Goal: Task Accomplishment & Management: Manage account settings

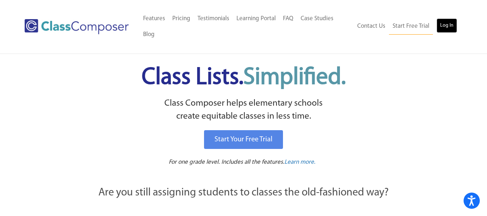
click at [449, 27] on link "Log In" at bounding box center [447, 25] width 21 height 14
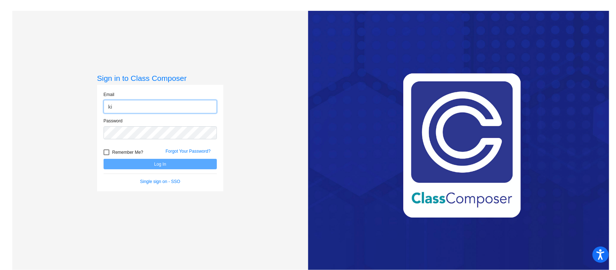
type input "[EMAIL_ADDRESS][PERSON_NAME][DOMAIN_NAME]"
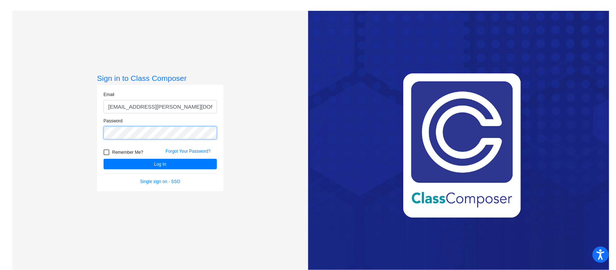
click at [104, 159] on button "Log In" at bounding box center [160, 164] width 113 height 10
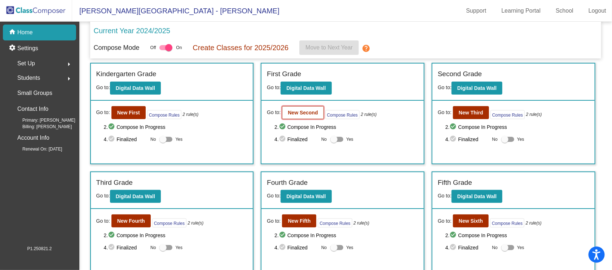
click at [302, 111] on b "New Second" at bounding box center [303, 113] width 30 height 6
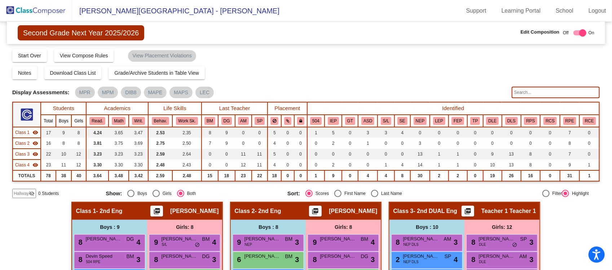
click at [34, 10] on img at bounding box center [36, 10] width 72 height 21
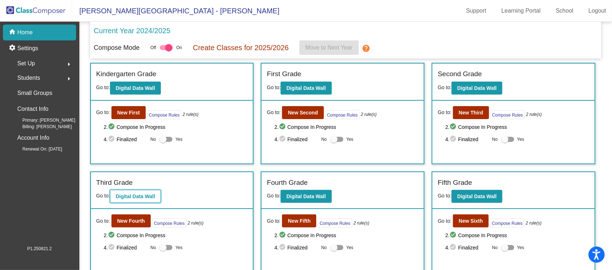
click at [132, 195] on b "Digital Data Wall" at bounding box center [135, 196] width 39 height 6
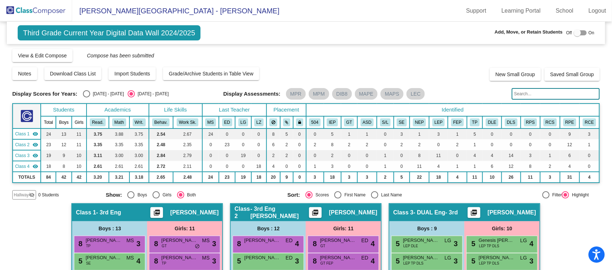
click at [48, 10] on img at bounding box center [36, 10] width 72 height 21
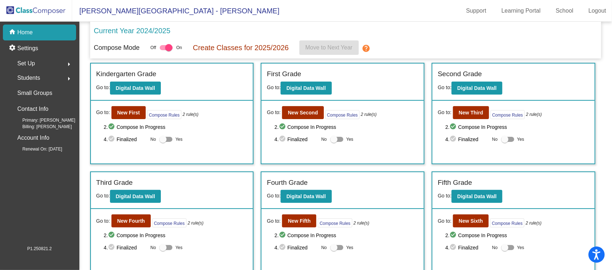
click at [49, 76] on div "Students arrow_right" at bounding box center [41, 78] width 69 height 14
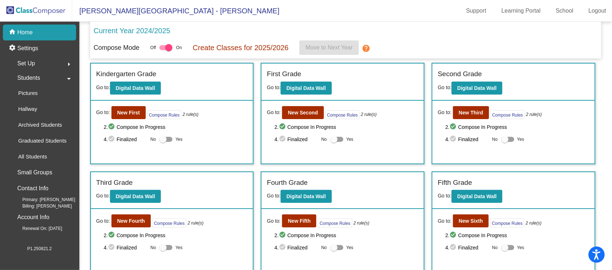
click at [33, 74] on span "Students" at bounding box center [28, 78] width 23 height 10
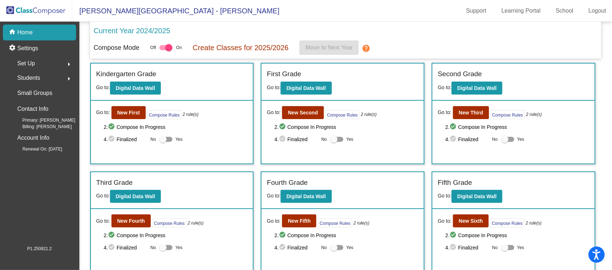
click at [31, 75] on span "Students" at bounding box center [28, 78] width 23 height 10
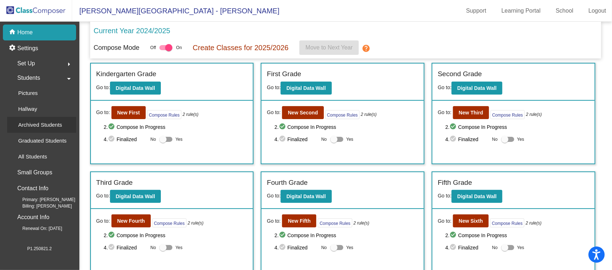
click at [30, 123] on p "Archived Students" at bounding box center [40, 124] width 44 height 9
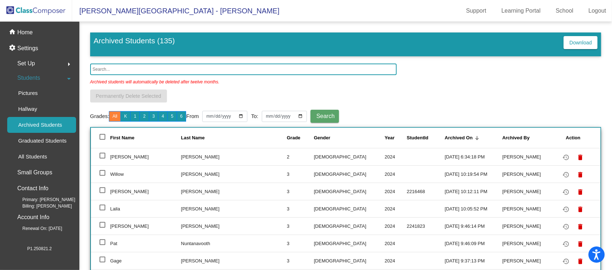
click at [155, 67] on input "text" at bounding box center [243, 69] width 307 height 12
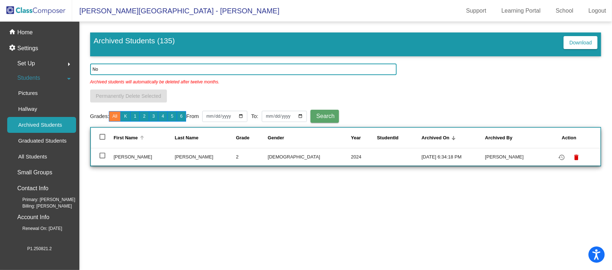
type input "N"
type input "V"
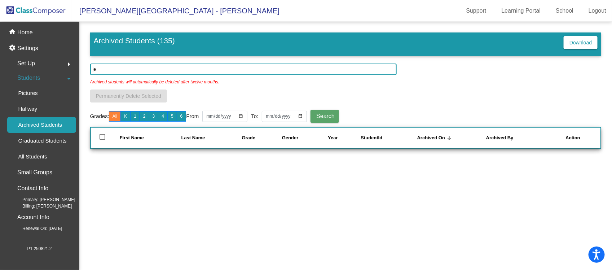
type input "j"
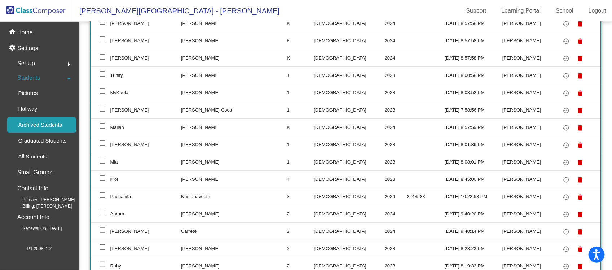
scroll to position [1307, 0]
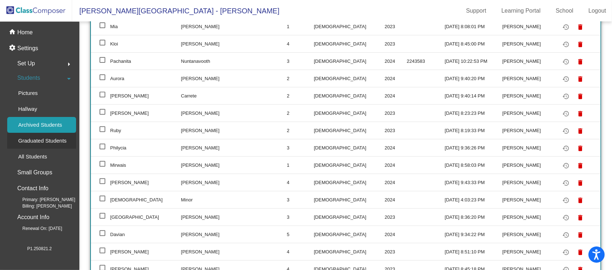
click at [49, 137] on p "Graduated Students" at bounding box center [42, 140] width 48 height 9
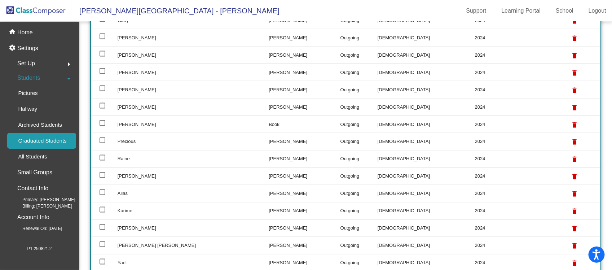
scroll to position [541, 0]
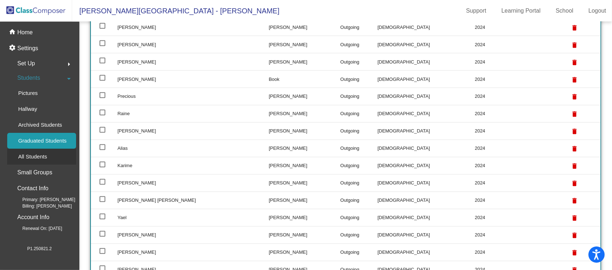
click at [33, 149] on div "All Students" at bounding box center [29, 157] width 45 height 16
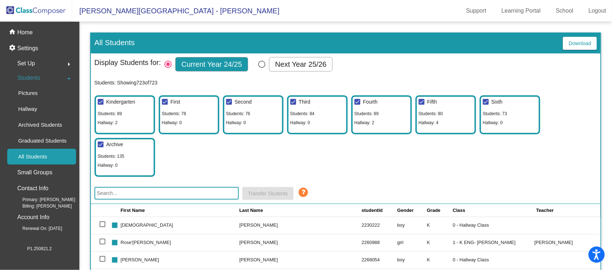
click at [141, 188] on input "text" at bounding box center [166, 193] width 144 height 13
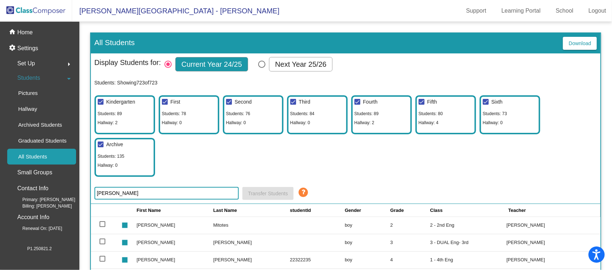
type input "[PERSON_NAME]"
click at [24, 31] on p "Home" at bounding box center [25, 32] width 16 height 9
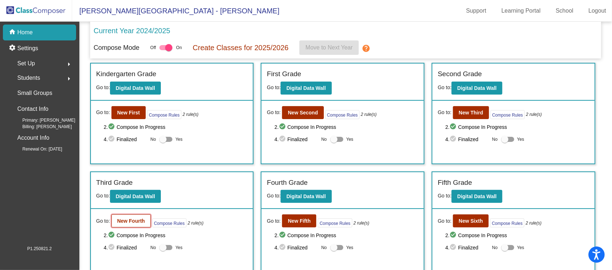
click at [132, 220] on b "New Fourth" at bounding box center [131, 221] width 28 height 6
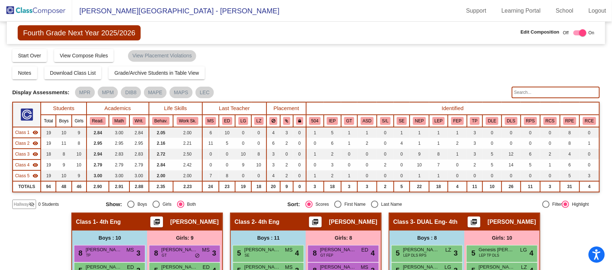
click at [44, 6] on img at bounding box center [36, 10] width 72 height 21
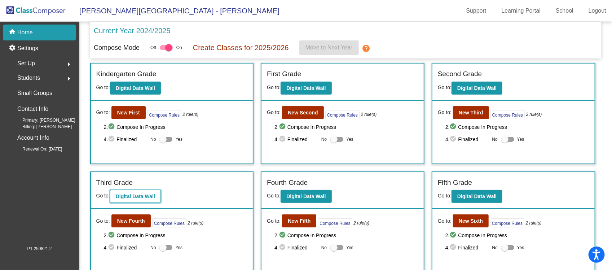
click at [140, 197] on b "Digital Data Wall" at bounding box center [135, 196] width 39 height 6
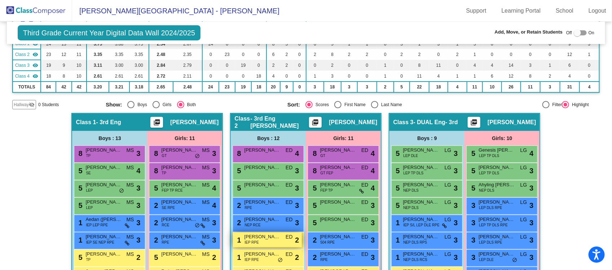
scroll to position [180, 0]
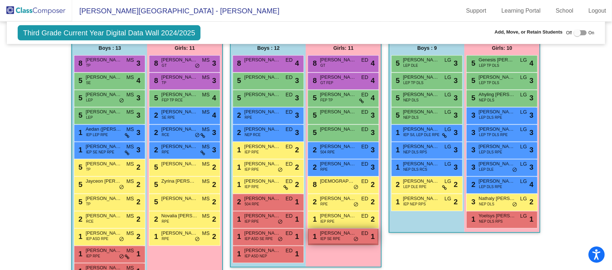
click at [325, 236] on span "IEP SE RPE" at bounding box center [330, 238] width 20 height 5
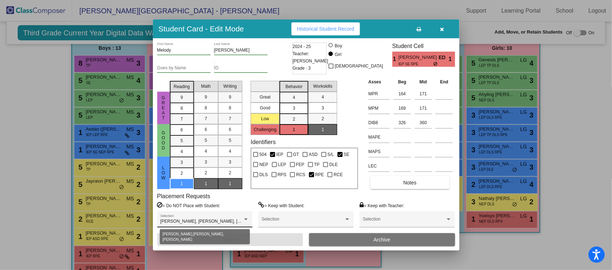
click at [242, 221] on span "[PERSON_NAME], [PERSON_NAME], [PERSON_NAME]" at bounding box center [215, 221] width 111 height 5
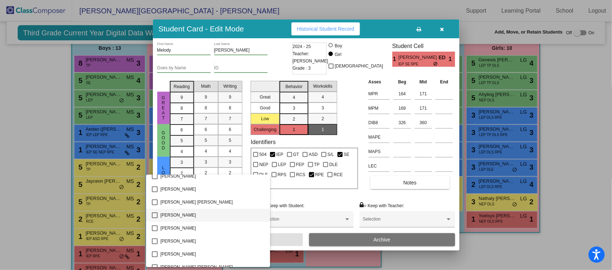
scroll to position [985, 0]
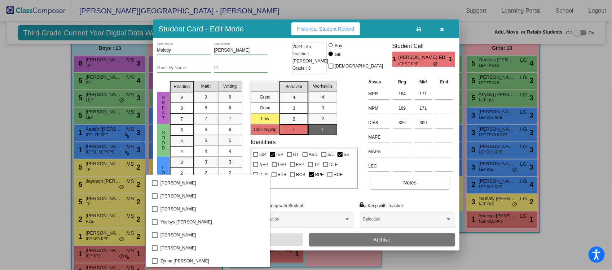
click at [441, 26] on div at bounding box center [306, 135] width 612 height 270
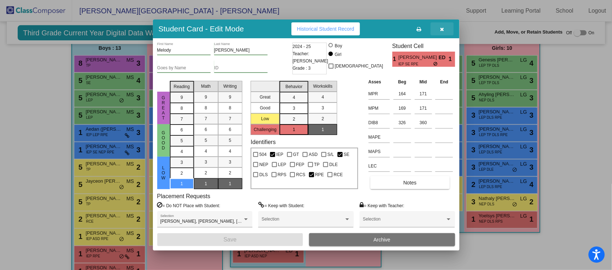
click at [444, 24] on button "button" at bounding box center [442, 28] width 23 height 13
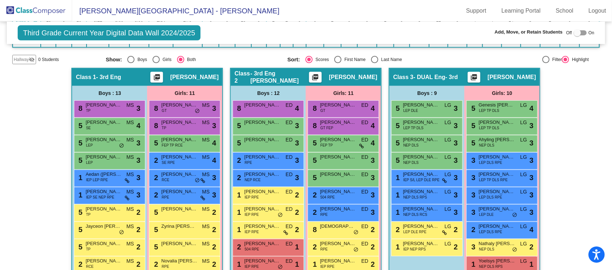
scroll to position [0, 0]
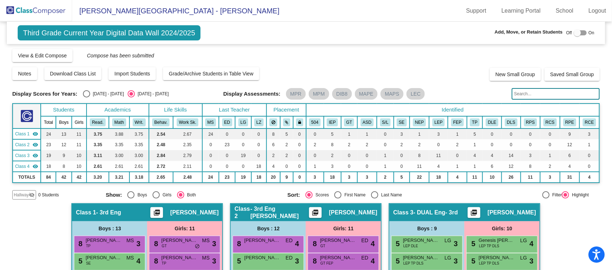
click at [580, 32] on div at bounding box center [580, 32] width 13 height 5
checkbox input "true"
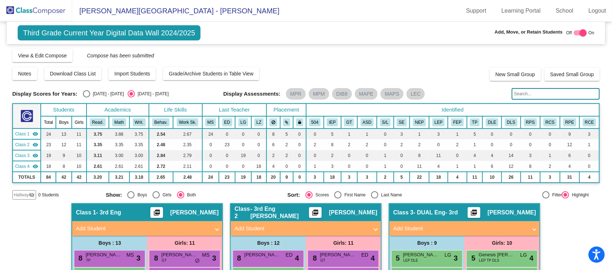
scroll to position [90, 0]
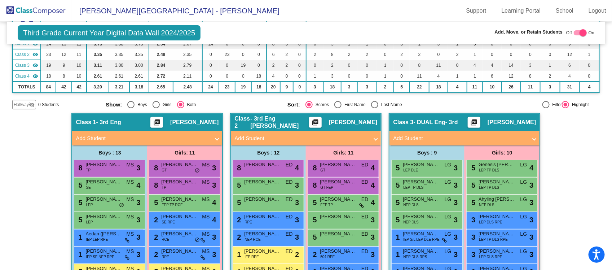
click at [368, 138] on span "Add Student" at bounding box center [304, 138] width 140 height 8
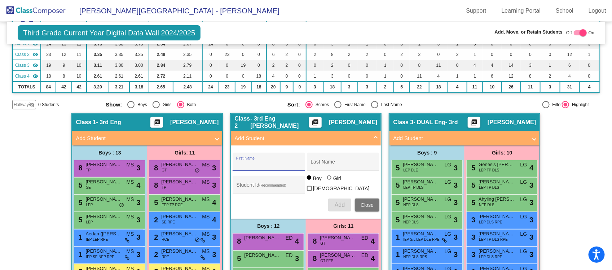
click at [276, 162] on input "First Name" at bounding box center [268, 165] width 65 height 6
type input "[PERSON_NAME]"
click at [342, 202] on span "Add" at bounding box center [340, 205] width 10 height 6
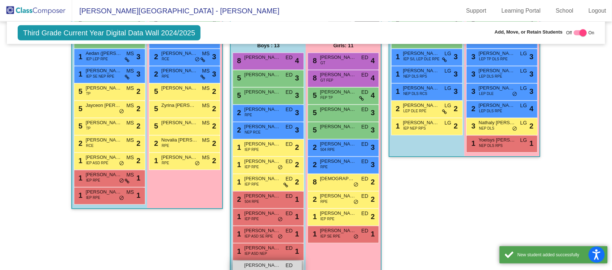
scroll to position [361, 0]
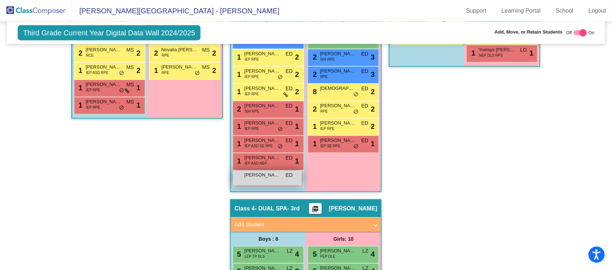
click at [261, 177] on div "[PERSON_NAME] lock do_not_disturb_alt" at bounding box center [267, 178] width 69 height 15
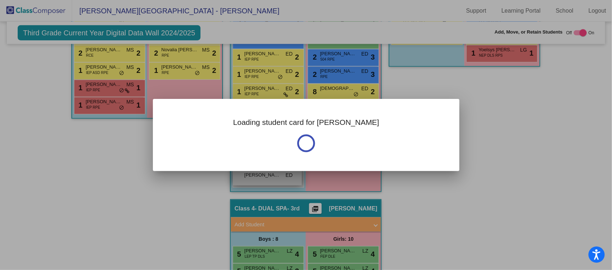
click at [261, 177] on div "Loading student card for [PERSON_NAME]" at bounding box center [306, 135] width 612 height 270
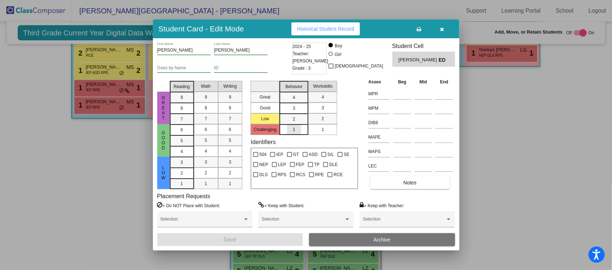
click at [289, 128] on div "1" at bounding box center [294, 129] width 14 height 11
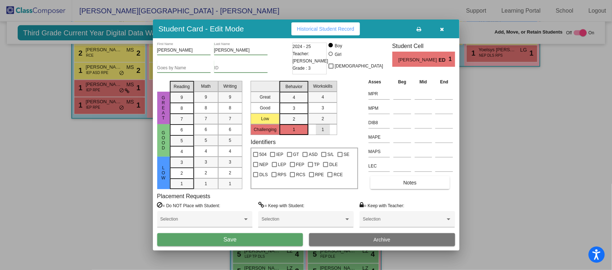
click at [318, 131] on div "1" at bounding box center [323, 129] width 14 height 11
click at [179, 160] on div "3" at bounding box center [182, 162] width 14 height 11
click at [208, 161] on div "3" at bounding box center [206, 162] width 14 height 11
click at [232, 163] on div "3" at bounding box center [230, 162] width 14 height 11
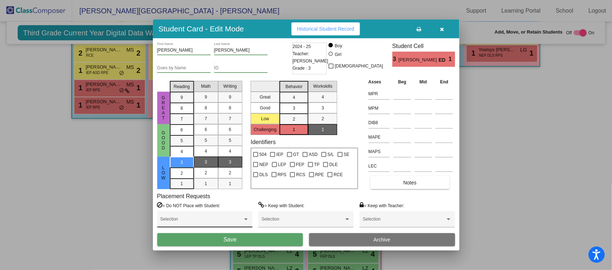
click at [211, 216] on div "Selection" at bounding box center [204, 220] width 89 height 13
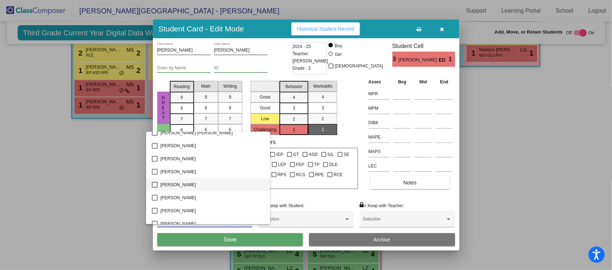
scroll to position [180, 0]
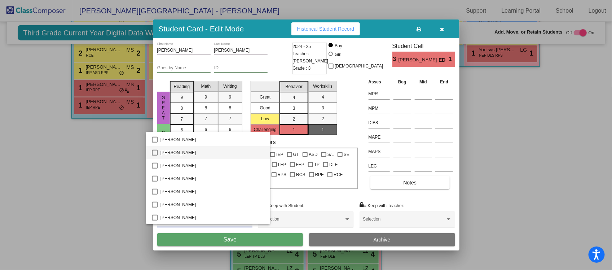
click at [153, 150] on mat-pseudo-checkbox at bounding box center [155, 153] width 6 height 6
click at [153, 154] on mat-pseudo-checkbox at bounding box center [155, 153] width 6 height 6
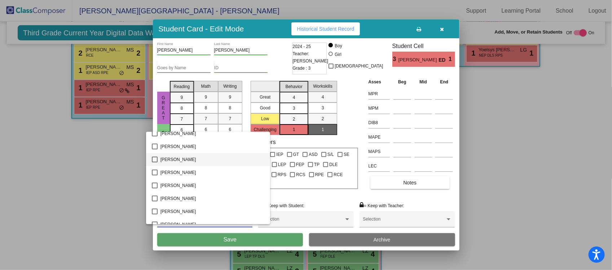
click at [154, 161] on mat-pseudo-checkbox at bounding box center [155, 160] width 6 height 6
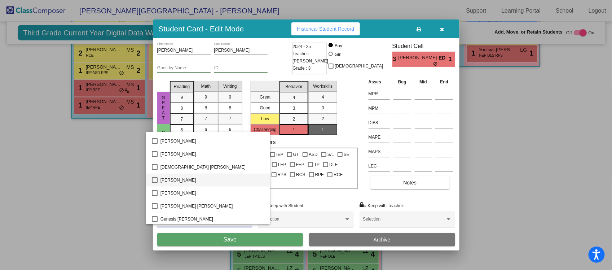
scroll to position [406, 0]
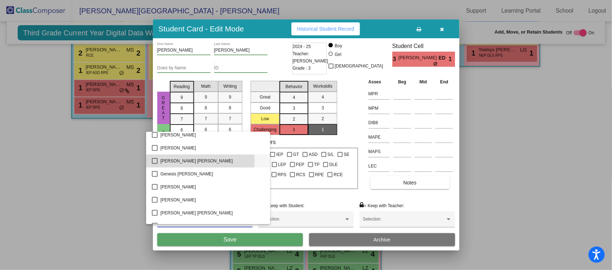
click at [154, 161] on mat-pseudo-checkbox at bounding box center [155, 161] width 6 height 6
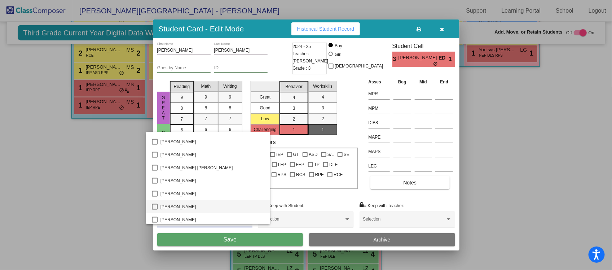
scroll to position [496, 0]
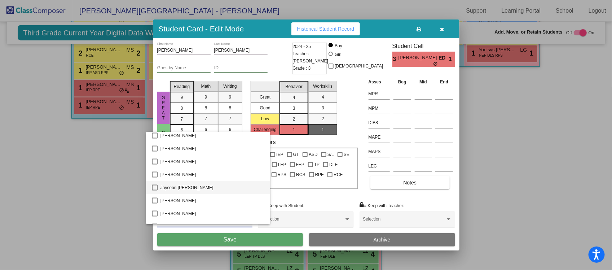
click at [154, 188] on mat-pseudo-checkbox at bounding box center [155, 188] width 6 height 6
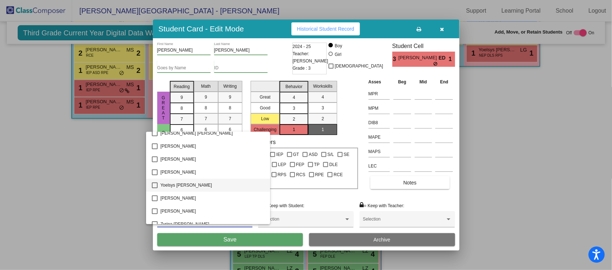
scroll to position [998, 0]
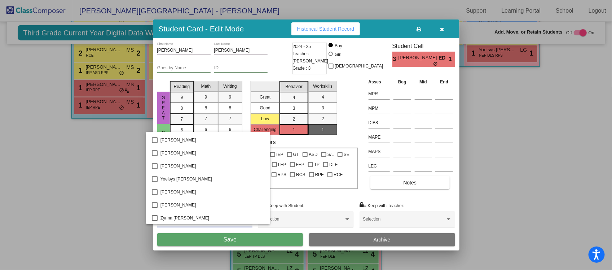
click at [224, 240] on div at bounding box center [306, 135] width 612 height 270
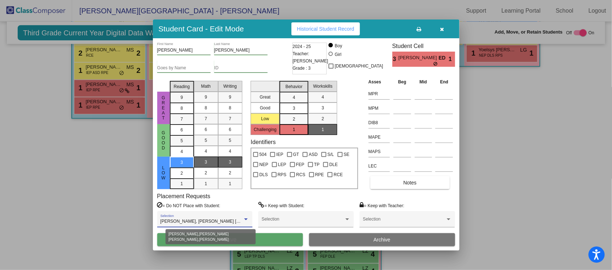
click at [199, 219] on span "[PERSON_NAME], [PERSON_NAME] [PERSON_NAME], [PERSON_NAME]" at bounding box center [234, 221] width 148 height 5
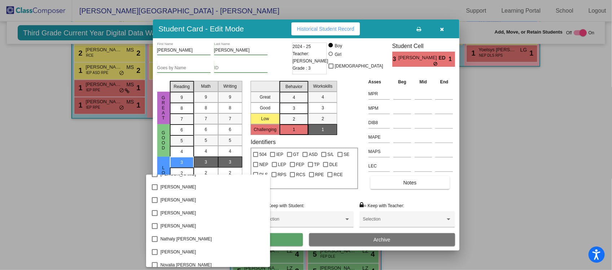
scroll to position [792, 0]
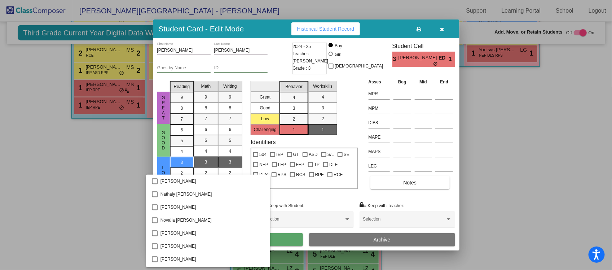
click at [273, 244] on div at bounding box center [306, 135] width 612 height 270
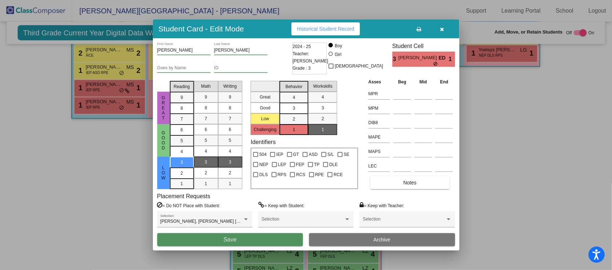
click at [237, 239] on button "Save" at bounding box center [230, 239] width 146 height 13
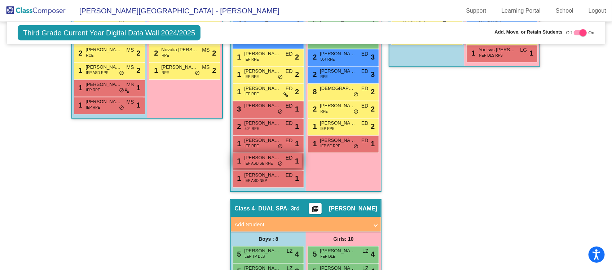
scroll to position [316, 0]
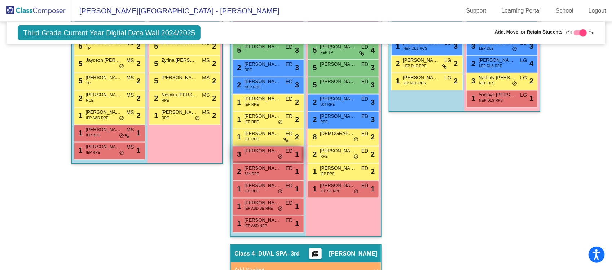
click at [259, 154] on div "3 [PERSON_NAME] lock do_not_disturb_alt 1" at bounding box center [267, 153] width 69 height 15
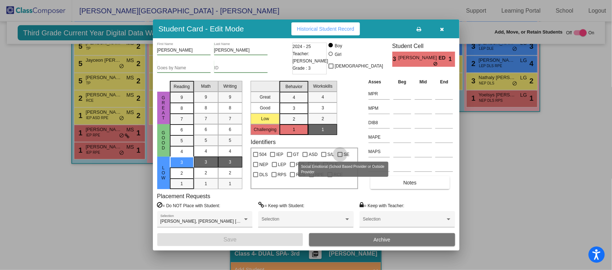
click at [342, 151] on label "SE" at bounding box center [344, 154] width 12 height 9
click at [340, 157] on input "SE" at bounding box center [340, 157] width 0 height 0
checkbox input "true"
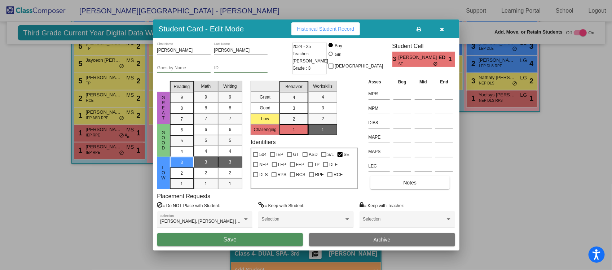
click at [228, 237] on span "Save" at bounding box center [230, 239] width 13 height 6
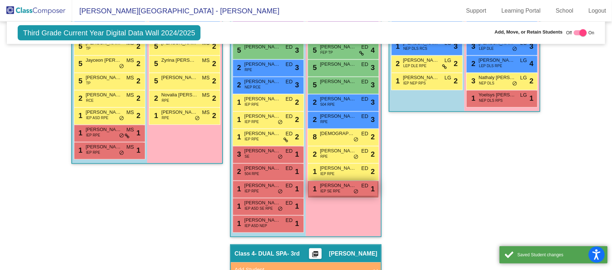
click at [333, 189] on span "IEP SE RPE" at bounding box center [330, 190] width 20 height 5
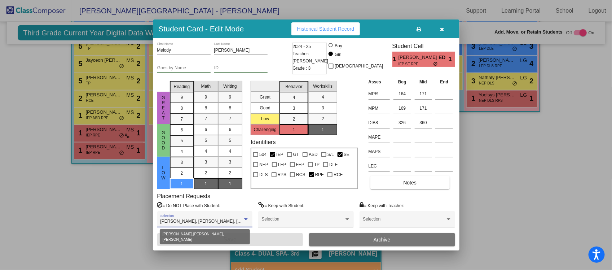
click at [241, 219] on div "[PERSON_NAME], [PERSON_NAME], [PERSON_NAME]" at bounding box center [204, 221] width 89 height 5
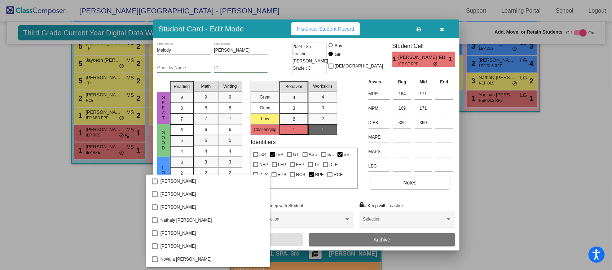
scroll to position [798, 0]
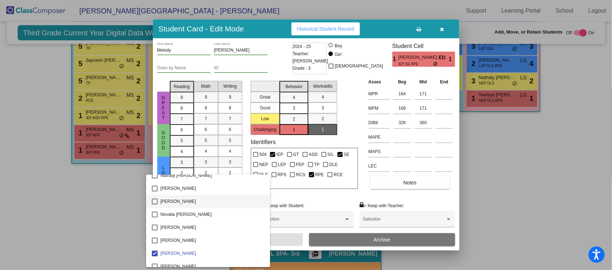
click at [154, 197] on mat-option "[PERSON_NAME]" at bounding box center [208, 201] width 124 height 13
click at [287, 239] on div at bounding box center [306, 135] width 612 height 270
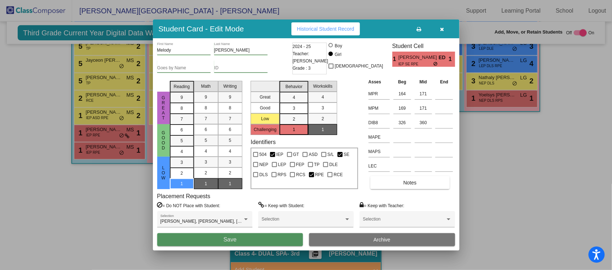
click at [231, 240] on span "Save" at bounding box center [230, 239] width 13 height 6
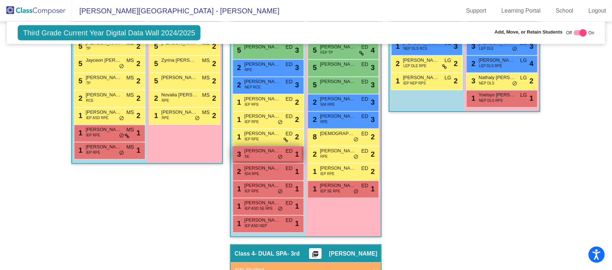
click at [272, 152] on span "[PERSON_NAME]" at bounding box center [262, 150] width 36 height 7
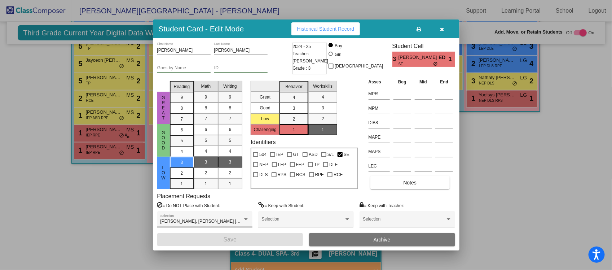
click at [250, 215] on div "[PERSON_NAME], [PERSON_NAME] [PERSON_NAME], [PERSON_NAME], [PERSON_NAME] Select…" at bounding box center [204, 219] width 95 height 16
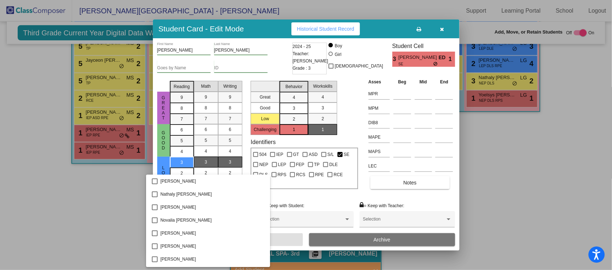
scroll to position [837, 0]
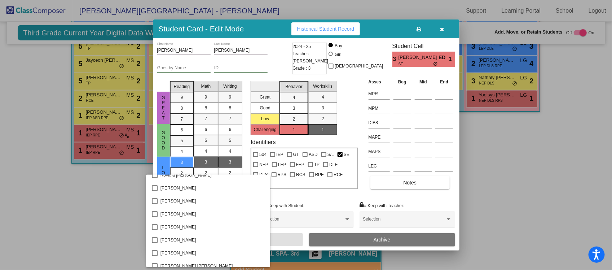
click at [114, 226] on div at bounding box center [306, 135] width 612 height 270
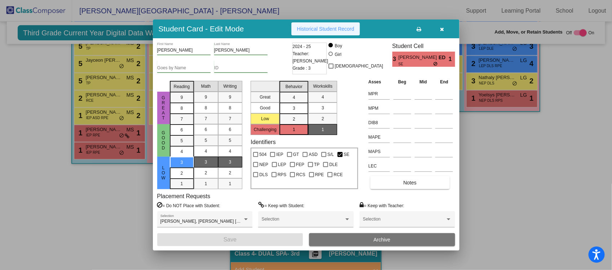
click at [319, 30] on span "Historical Student Record" at bounding box center [325, 29] width 57 height 6
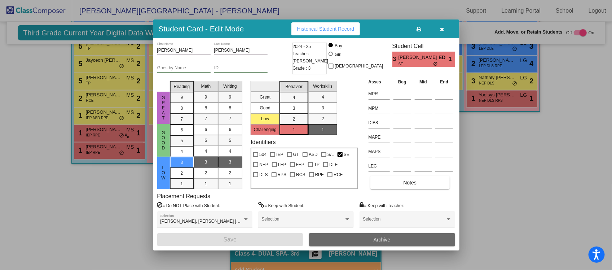
click at [361, 237] on button "Archive" at bounding box center [382, 239] width 146 height 13
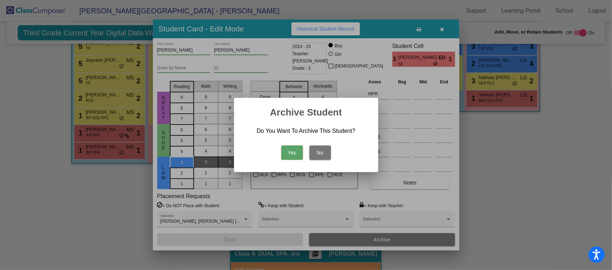
click at [288, 153] on button "Yes" at bounding box center [292, 152] width 22 height 14
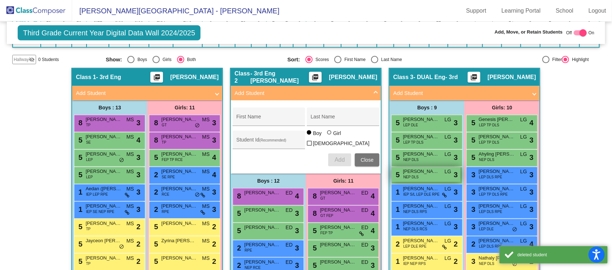
scroll to position [0, 0]
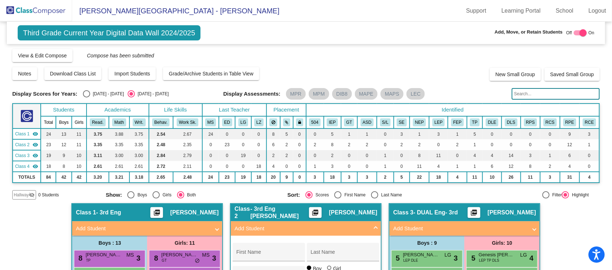
click at [27, 8] on img at bounding box center [36, 10] width 72 height 21
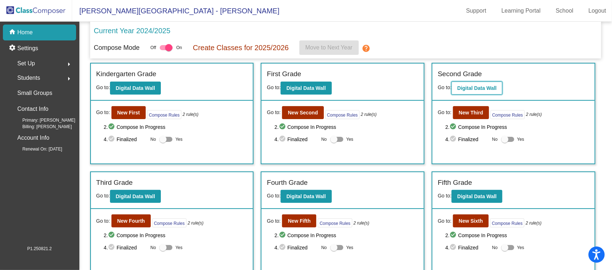
click at [487, 85] on b "Digital Data Wall" at bounding box center [476, 88] width 39 height 6
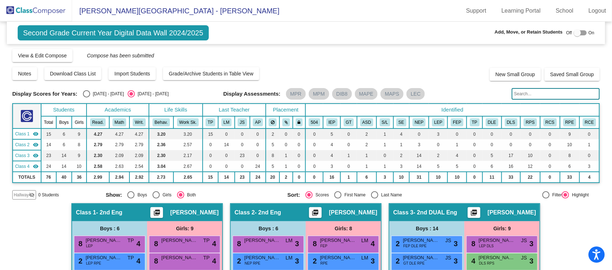
click at [30, 7] on img at bounding box center [36, 10] width 72 height 21
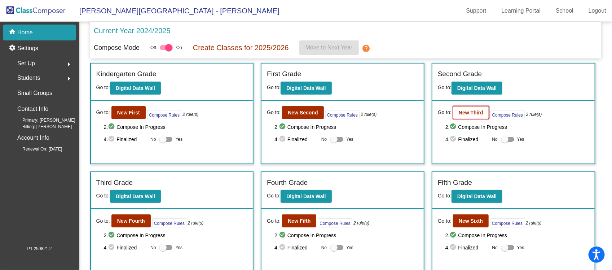
click at [465, 113] on b "New Third" at bounding box center [471, 113] width 25 height 6
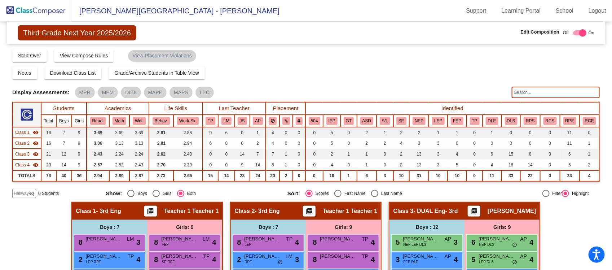
drag, startPoint x: 34, startPoint y: 8, endPoint x: 36, endPoint y: 12, distance: 4.6
click at [34, 8] on img at bounding box center [36, 10] width 72 height 21
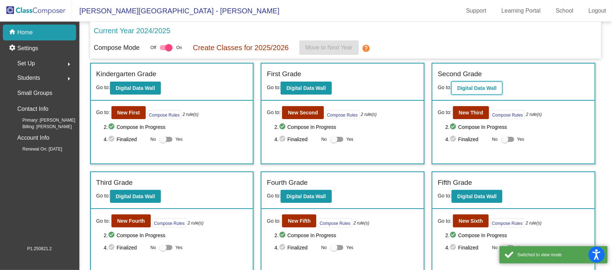
click at [463, 89] on b "Digital Data Wall" at bounding box center [476, 88] width 39 height 6
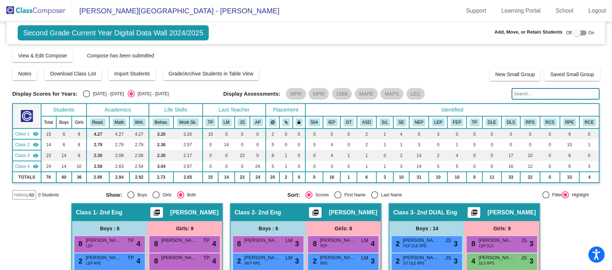
click at [42, 11] on img at bounding box center [36, 10] width 72 height 21
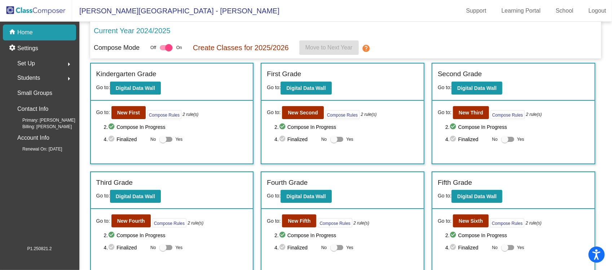
click at [25, 78] on span "Students" at bounding box center [28, 78] width 23 height 10
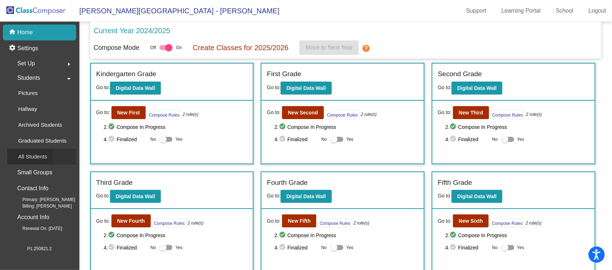
click at [31, 153] on p "All Students" at bounding box center [32, 156] width 29 height 9
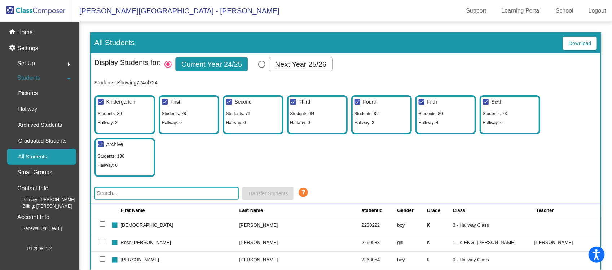
click at [111, 192] on input "text" at bounding box center [166, 193] width 144 height 13
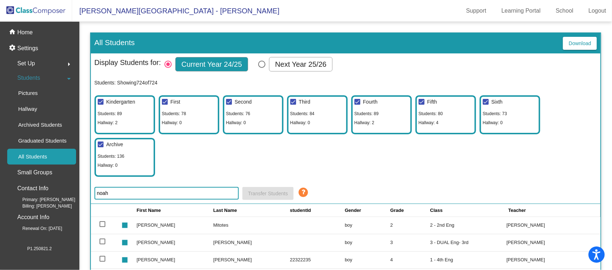
scroll to position [114, 0]
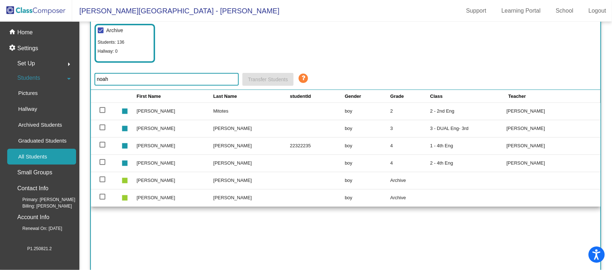
type input "noah"
click at [103, 195] on div at bounding box center [103, 197] width 6 height 6
click at [102, 199] on input "select row 714" at bounding box center [102, 199] width 0 height 0
checkbox input "true"
click at [213, 195] on td "[PERSON_NAME]" at bounding box center [251, 197] width 77 height 17
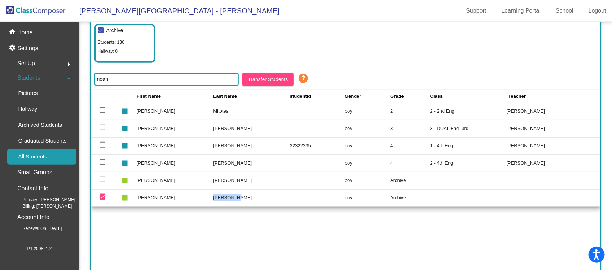
click at [213, 195] on td "[PERSON_NAME]" at bounding box center [251, 197] width 77 height 17
click at [185, 226] on div "First Name Last Name studentId Gender Grade Class Teacher stop [PERSON_NAME] 22…" at bounding box center [346, 180] width 510 height 180
click at [41, 121] on p "Archived Students" at bounding box center [40, 124] width 44 height 9
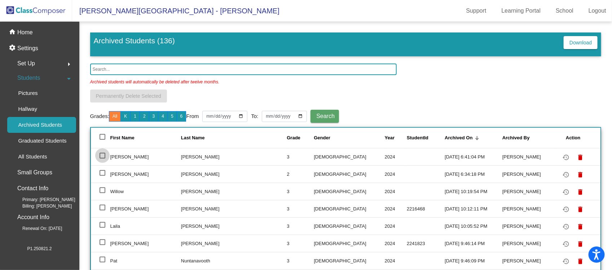
click at [100, 155] on div at bounding box center [103, 156] width 6 height 6
click at [102, 158] on input "select row 2" at bounding box center [102, 158] width 0 height 0
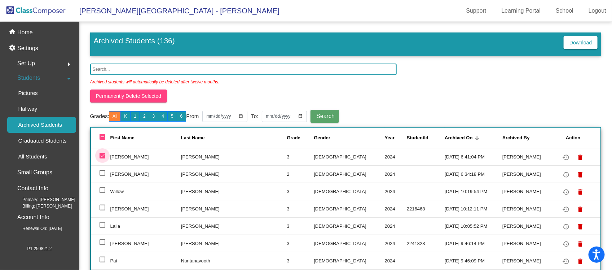
click at [102, 153] on div at bounding box center [103, 156] width 6 height 6
click at [102, 158] on input "deselect row 2" at bounding box center [102, 158] width 0 height 0
checkbox input "false"
click at [203, 154] on td "[PERSON_NAME]" at bounding box center [234, 156] width 106 height 17
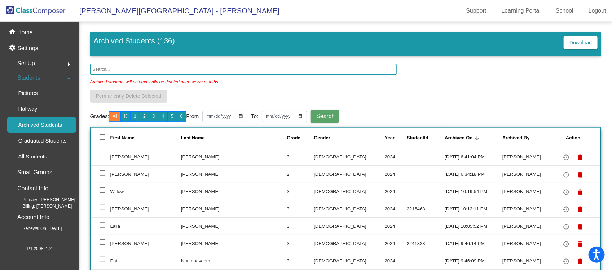
click at [562, 155] on mat-icon "restore" at bounding box center [566, 157] width 9 height 9
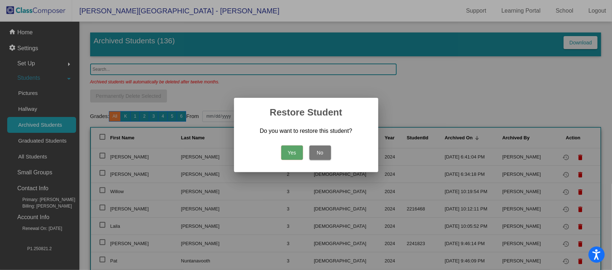
click at [289, 150] on button "Yes" at bounding box center [292, 152] width 22 height 14
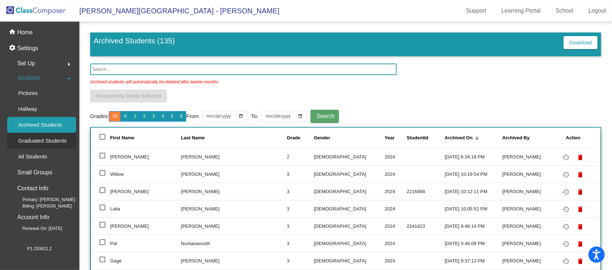
scroll to position [0, 0]
click at [20, 30] on p "Home" at bounding box center [25, 32] width 16 height 9
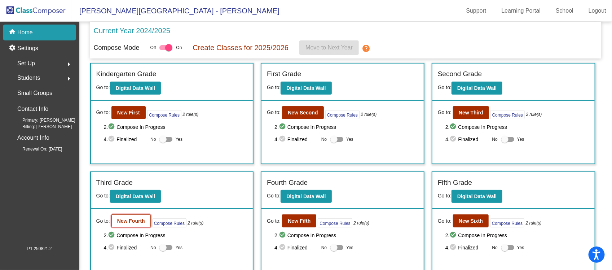
click at [123, 220] on b "New Fourth" at bounding box center [131, 221] width 28 height 6
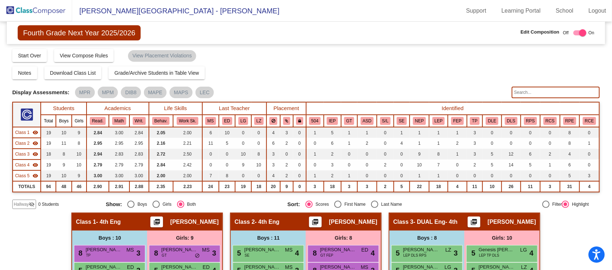
click at [23, 8] on img at bounding box center [36, 10] width 72 height 21
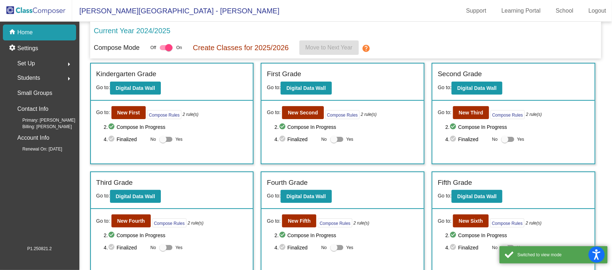
click at [28, 78] on span "Students" at bounding box center [28, 78] width 23 height 10
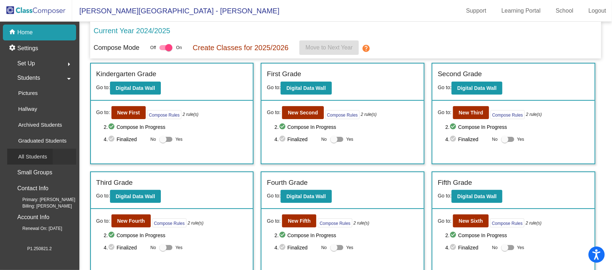
click at [29, 157] on p "All Students" at bounding box center [32, 156] width 29 height 9
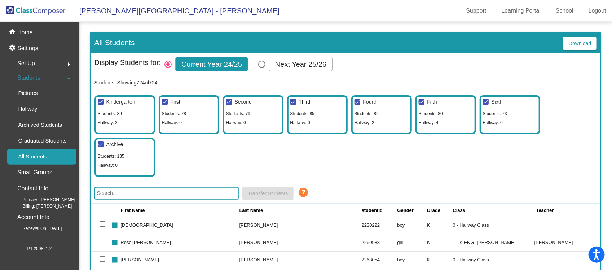
click at [157, 190] on input "text" at bounding box center [166, 193] width 144 height 13
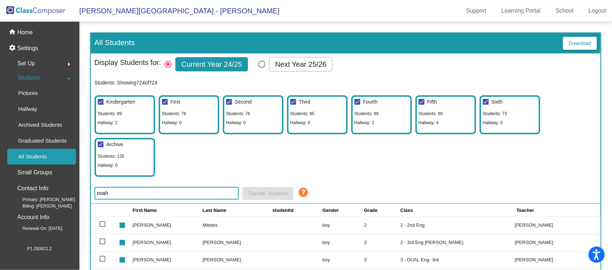
type input "noah"
click at [358, 149] on div "Kindergarten Students: [GEOGRAPHIC_DATA]: 2 First Students: 78 Hallway: 0 Secon…" at bounding box center [345, 134] width 503 height 85
click at [101, 242] on div at bounding box center [103, 241] width 6 height 6
click at [102, 244] on input "select row 294" at bounding box center [102, 244] width 0 height 0
checkbox input "true"
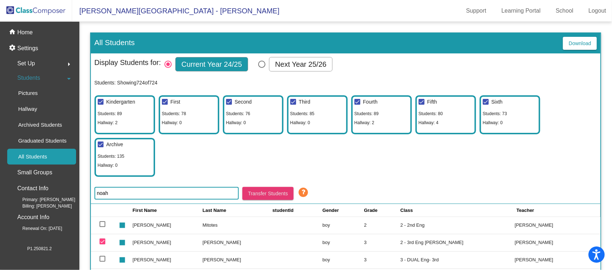
click at [258, 190] on span "Transfer Students" at bounding box center [268, 193] width 40 height 6
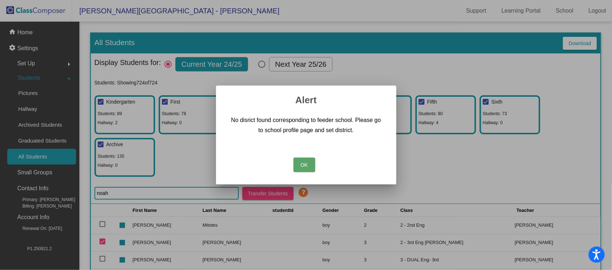
click at [309, 161] on button "OK" at bounding box center [305, 165] width 22 height 14
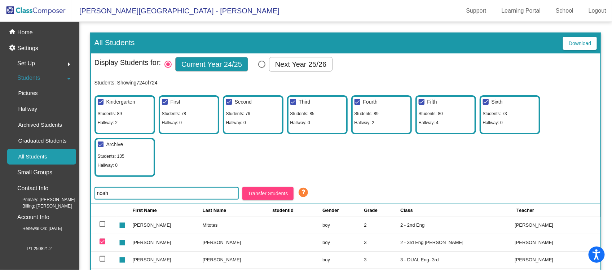
click at [208, 242] on td "[PERSON_NAME]" at bounding box center [238, 242] width 70 height 17
click at [207, 242] on td "[PERSON_NAME]" at bounding box center [238, 242] width 70 height 17
click at [208, 172] on div "Kindergarten Students: [GEOGRAPHIC_DATA]: 2 First Students: 78 Hallway: 0 Secon…" at bounding box center [345, 134] width 503 height 85
click at [13, 32] on mat-icon "home" at bounding box center [13, 32] width 9 height 9
